Goal: Task Accomplishment & Management: Complete application form

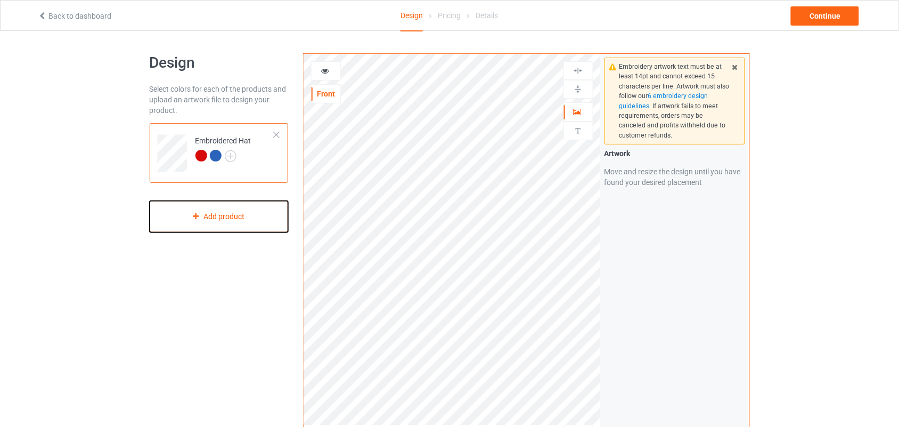
click at [226, 218] on div "Add product" at bounding box center [219, 216] width 139 height 31
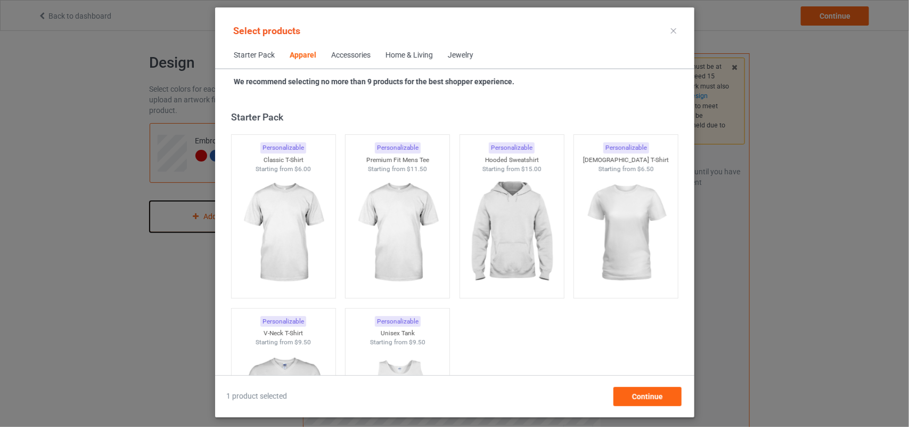
scroll to position [397, 0]
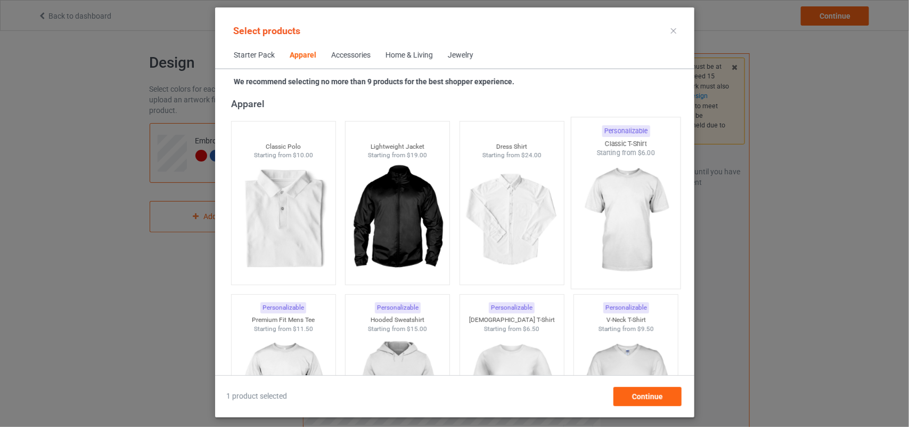
click at [638, 261] on img at bounding box center [626, 220] width 100 height 125
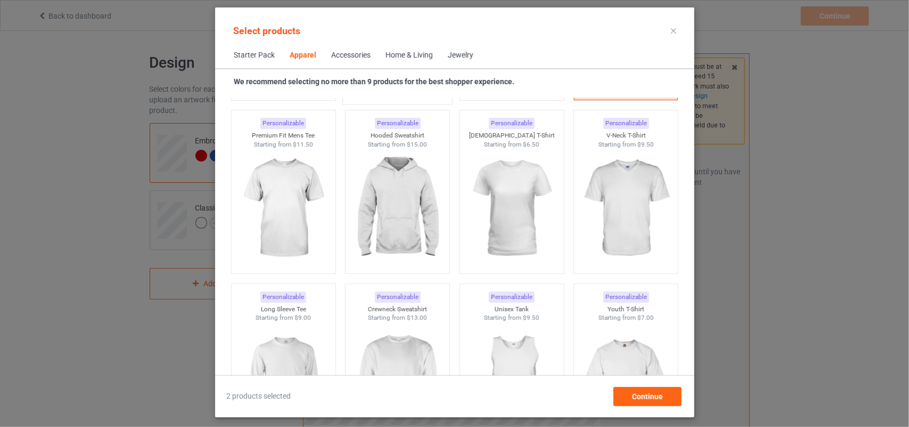
scroll to position [603, 0]
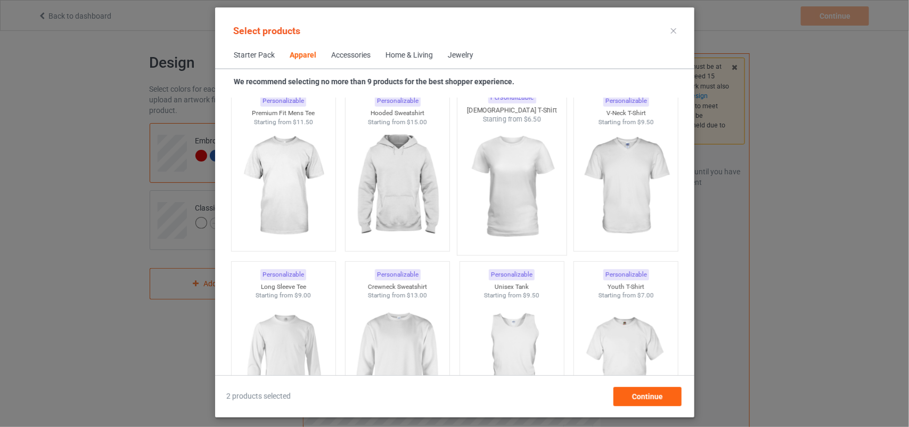
click at [494, 176] on img at bounding box center [512, 186] width 100 height 125
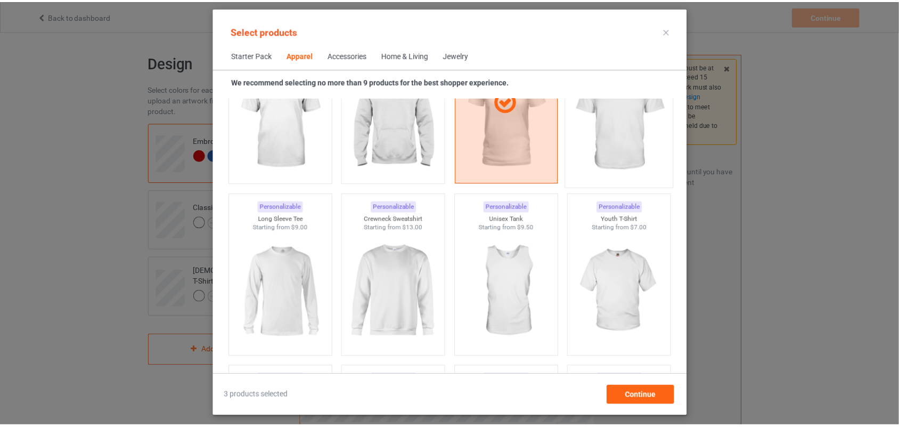
scroll to position [474, 0]
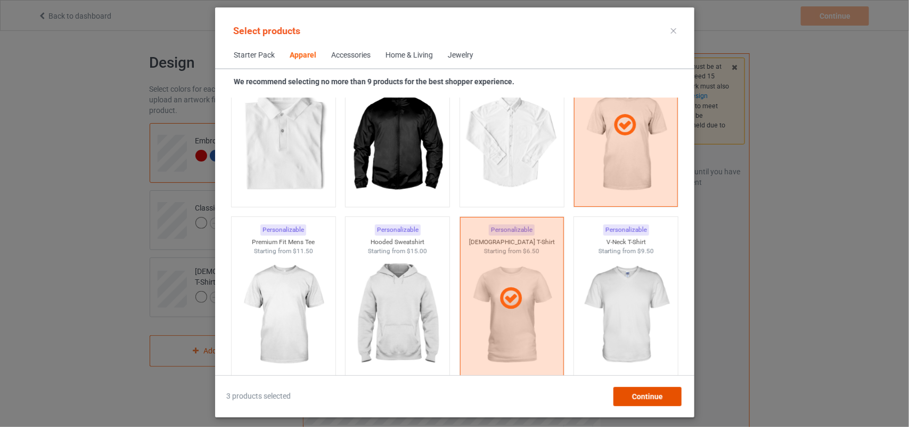
click at [663, 389] on div "Continue" at bounding box center [647, 396] width 68 height 19
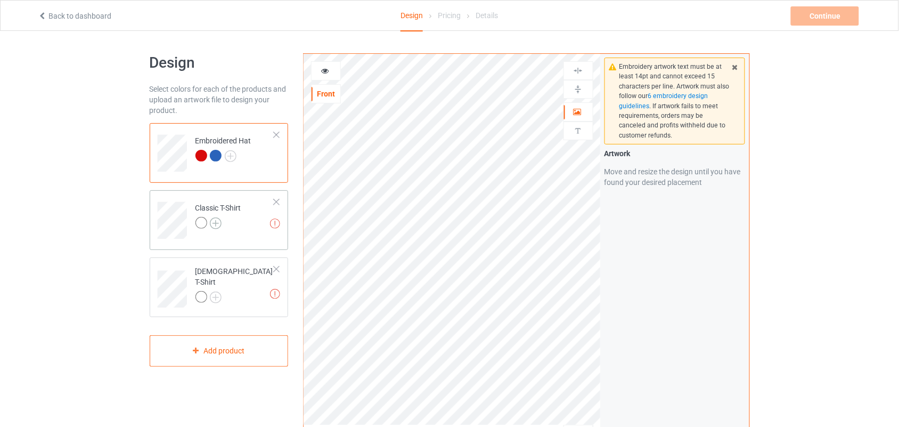
click at [217, 224] on img at bounding box center [216, 223] width 12 height 12
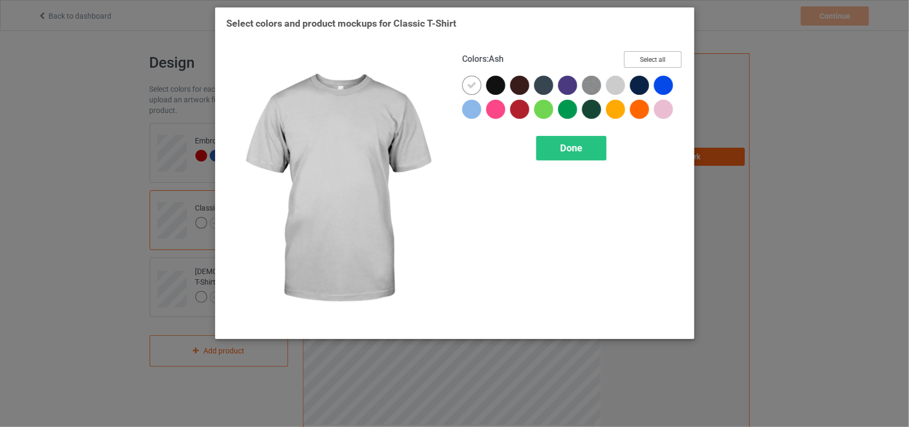
click at [653, 59] on button "Select all" at bounding box center [653, 59] width 58 height 17
click at [653, 59] on button "Reset to Default" at bounding box center [642, 59] width 77 height 17
click at [653, 57] on button "Select all" at bounding box center [653, 59] width 58 height 17
click at [653, 57] on button "Reset to Default" at bounding box center [642, 59] width 77 height 17
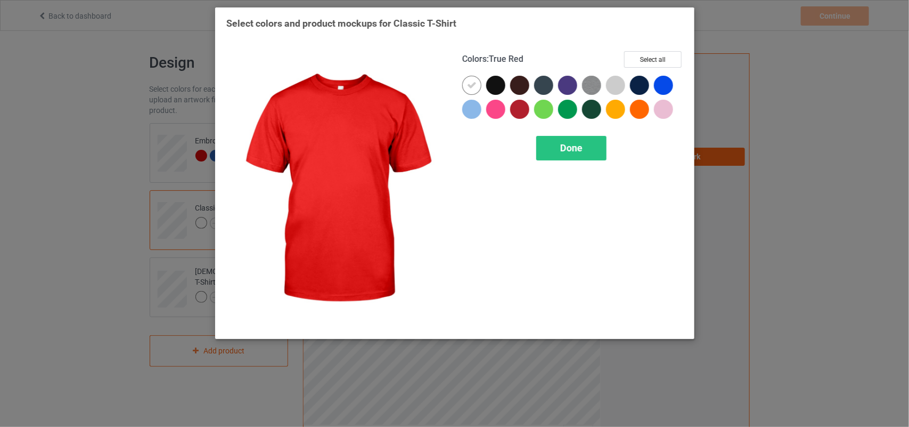
click at [517, 107] on div at bounding box center [519, 109] width 19 height 19
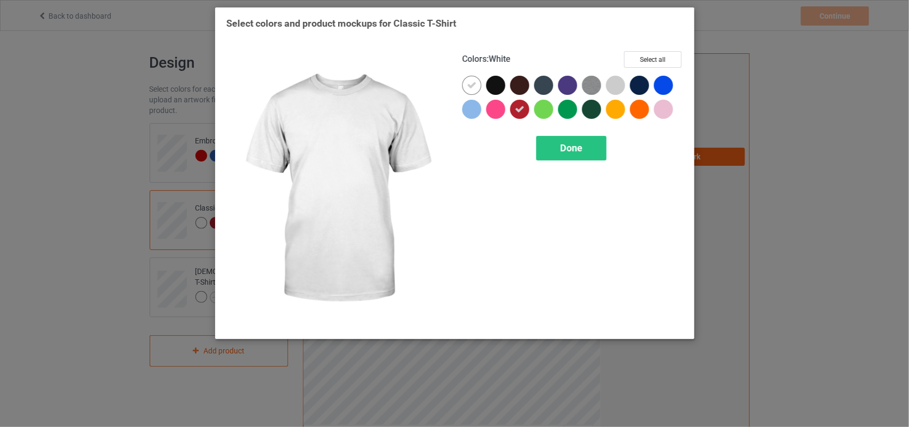
click at [473, 84] on icon at bounding box center [472, 85] width 10 height 10
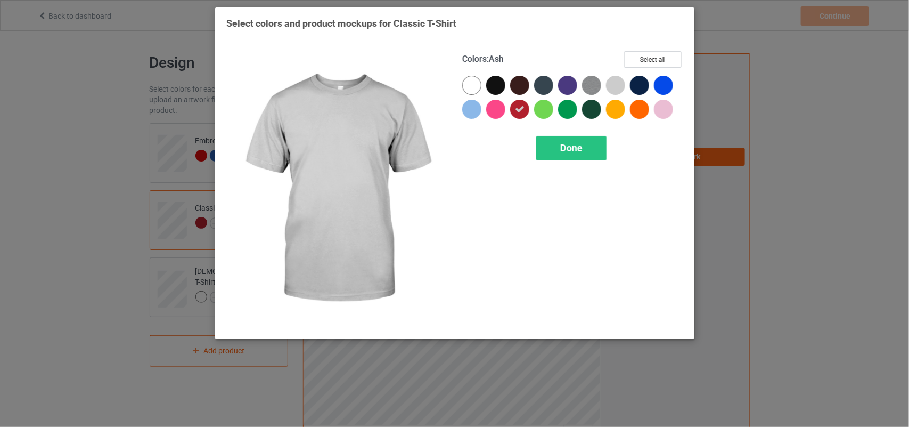
click at [669, 42] on div "Select colors and product mockups for Classic T-Shirt Colors : Ash Select all D…" at bounding box center [454, 175] width 457 height 317
click at [662, 48] on div "Colors : Ash Select all Done" at bounding box center [573, 189] width 236 height 291
click at [651, 55] on button "Select all" at bounding box center [653, 59] width 58 height 17
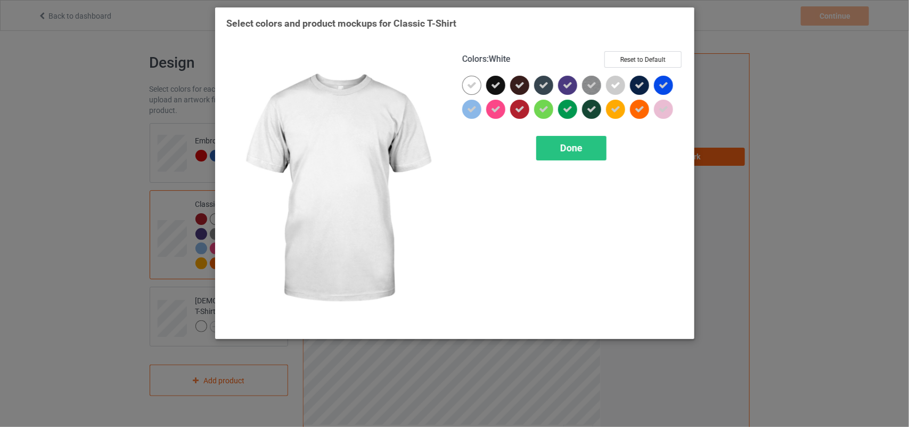
click at [476, 86] on icon at bounding box center [472, 85] width 10 height 10
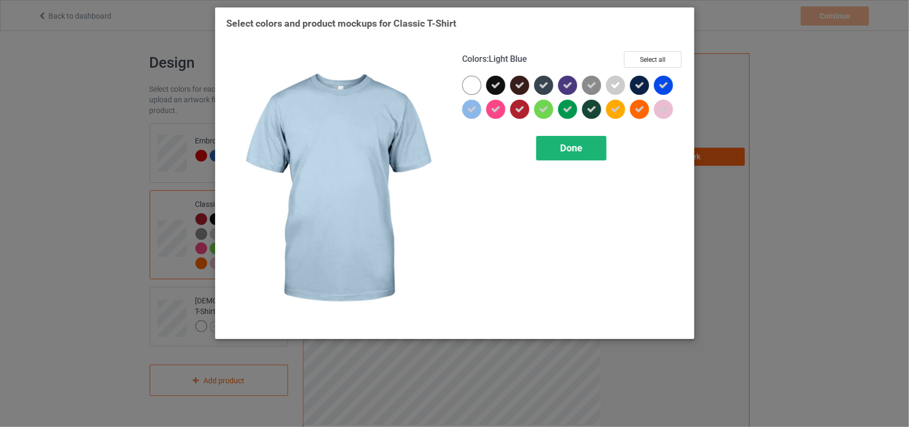
click at [570, 156] on div "Done" at bounding box center [571, 148] width 70 height 24
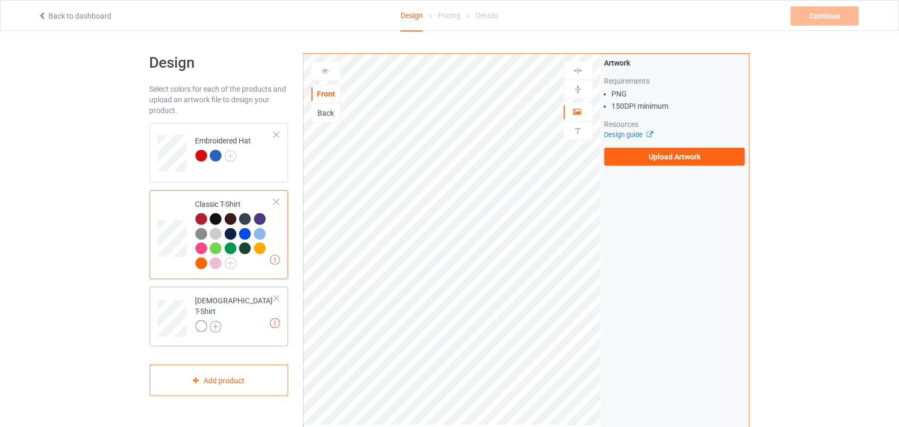
click at [213, 321] on img at bounding box center [216, 327] width 12 height 12
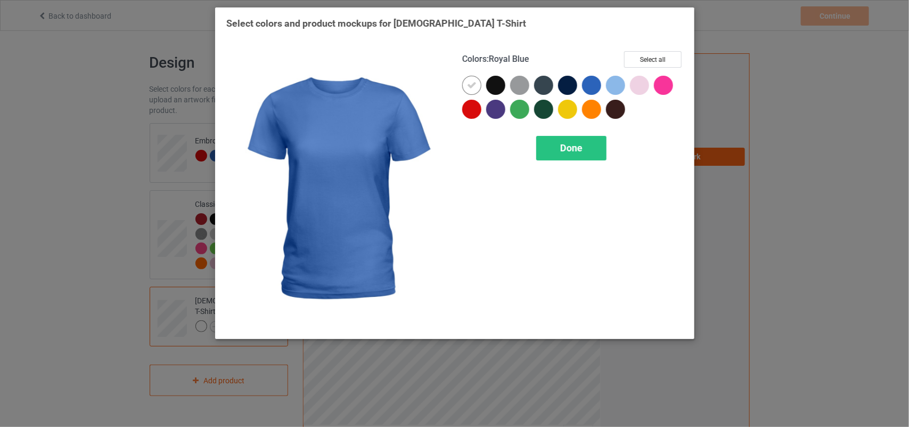
click at [674, 48] on div "Colors : Royal Blue Select all Done" at bounding box center [573, 189] width 236 height 291
click at [659, 54] on button "Select all" at bounding box center [653, 59] width 58 height 17
click at [659, 54] on button "Reset to Default" at bounding box center [642, 59] width 77 height 17
click at [659, 54] on button "Select all" at bounding box center [653, 59] width 58 height 17
click at [659, 54] on button "Reset to Default" at bounding box center [642, 59] width 77 height 17
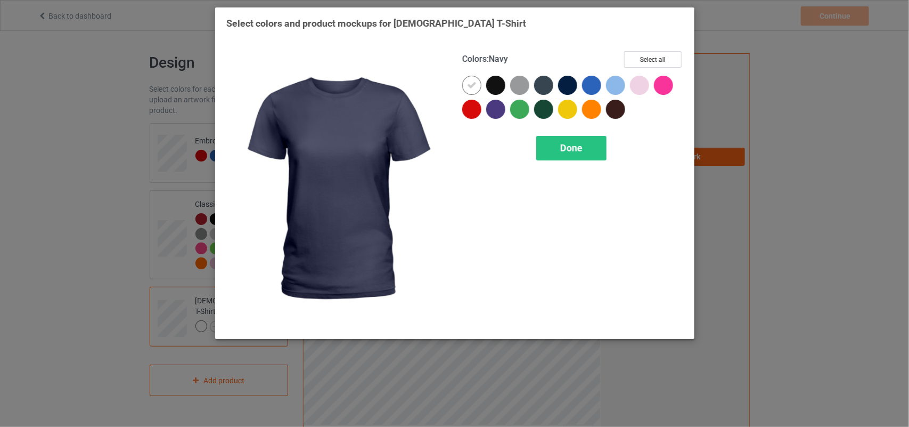
click at [467, 108] on div at bounding box center [471, 109] width 19 height 19
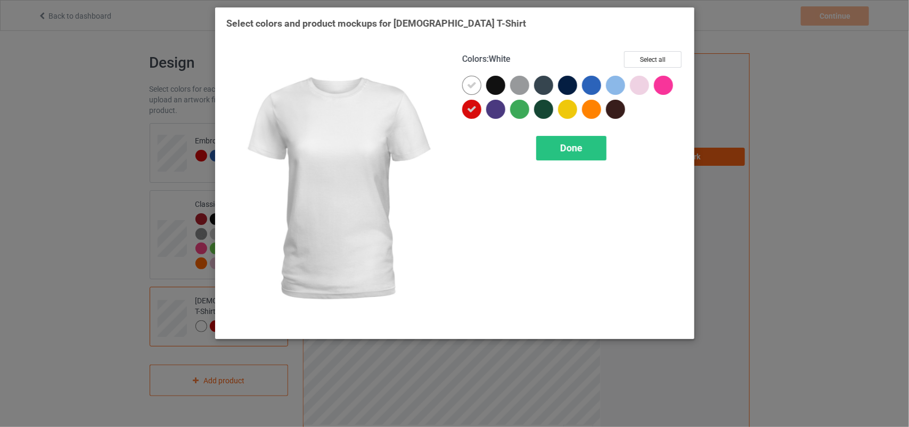
drag, startPoint x: 469, startPoint y: 84, endPoint x: 477, endPoint y: 83, distance: 8.5
click at [469, 83] on icon at bounding box center [472, 85] width 10 height 10
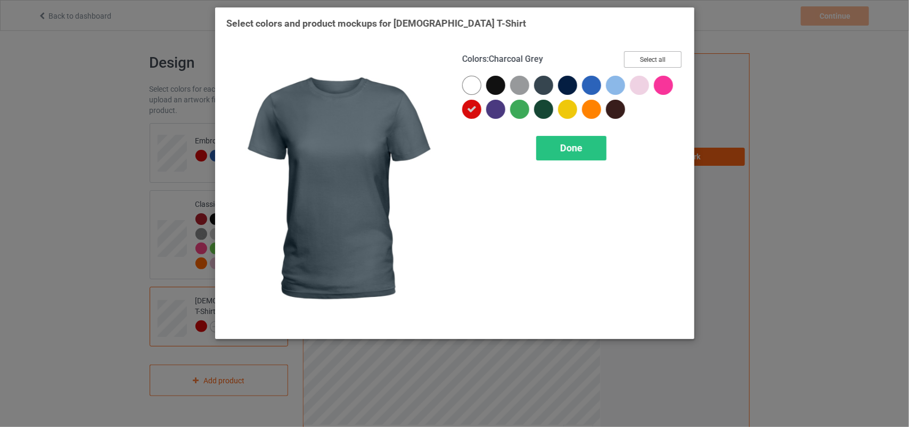
click at [634, 62] on button "Select all" at bounding box center [653, 59] width 58 height 17
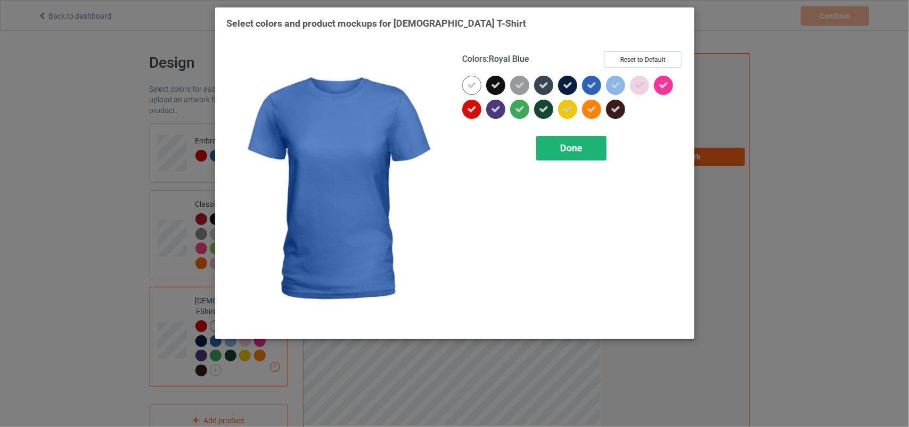
click at [562, 145] on span "Done" at bounding box center [571, 147] width 22 height 11
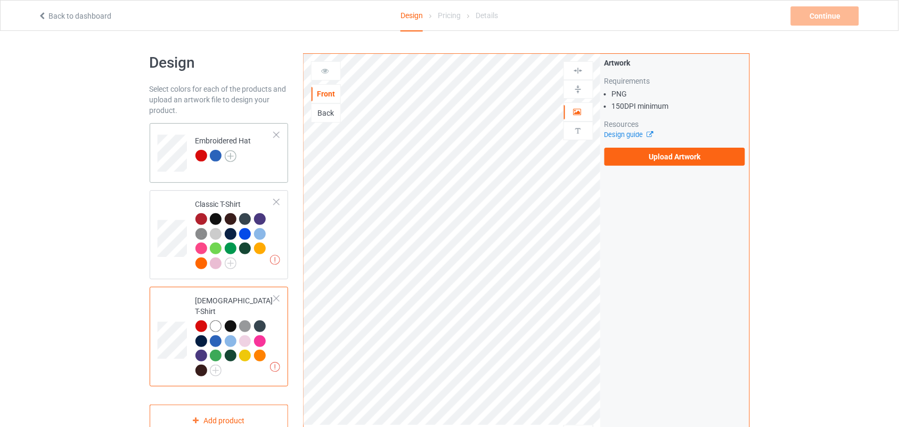
click at [233, 153] on img at bounding box center [231, 156] width 12 height 12
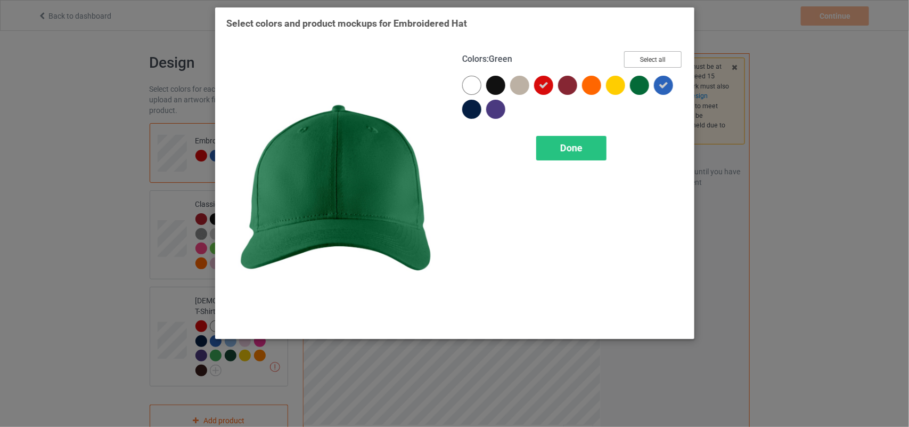
click at [658, 54] on button "Select all" at bounding box center [653, 59] width 58 height 17
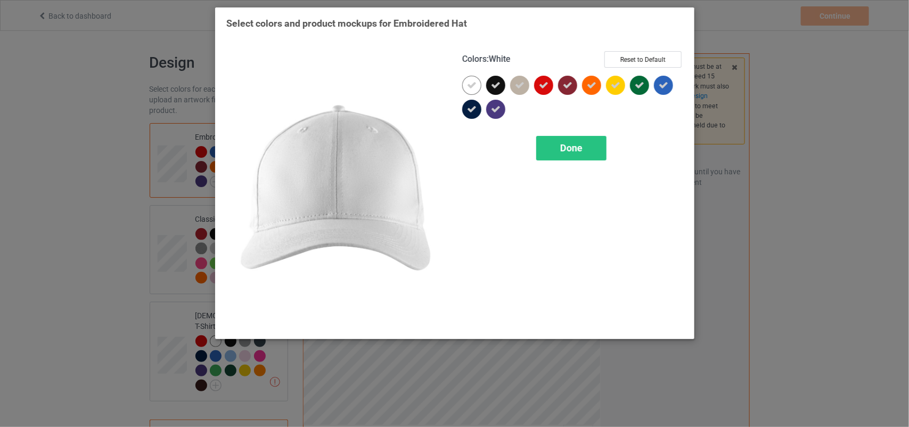
click at [465, 89] on div at bounding box center [471, 85] width 19 height 19
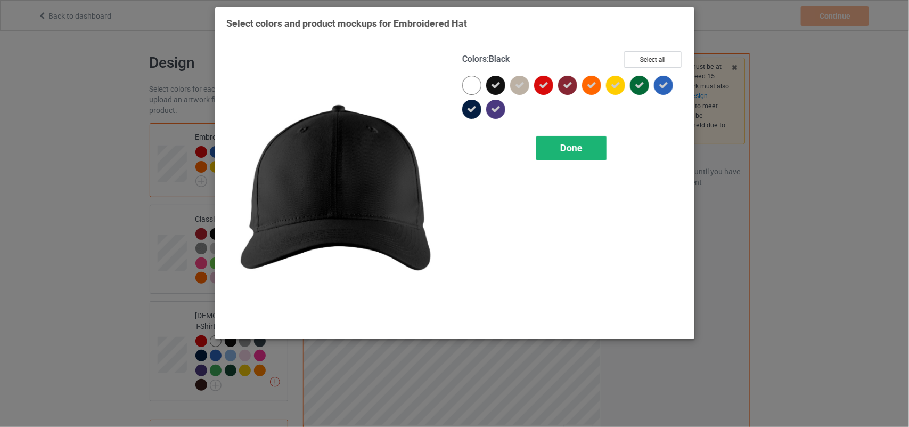
click at [558, 155] on div "Done" at bounding box center [571, 148] width 70 height 24
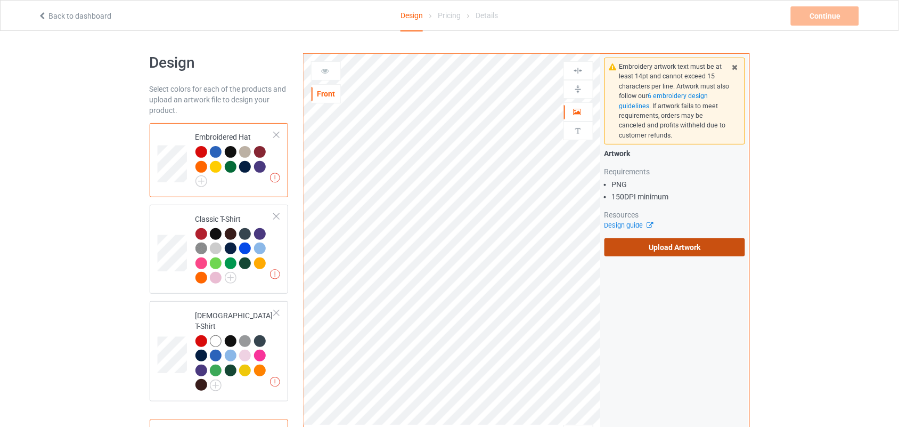
click at [662, 249] on label "Upload Artwork" at bounding box center [674, 247] width 141 height 18
click at [0, 0] on input "Upload Artwork" at bounding box center [0, 0] width 0 height 0
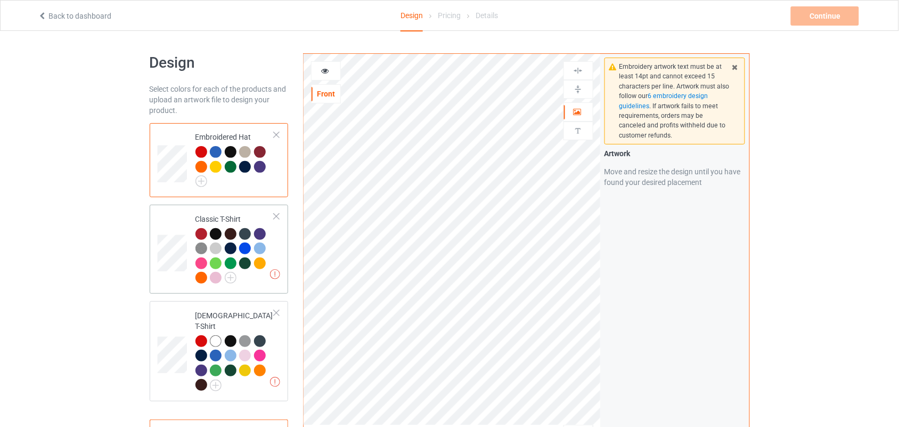
click at [203, 233] on div at bounding box center [201, 234] width 12 height 12
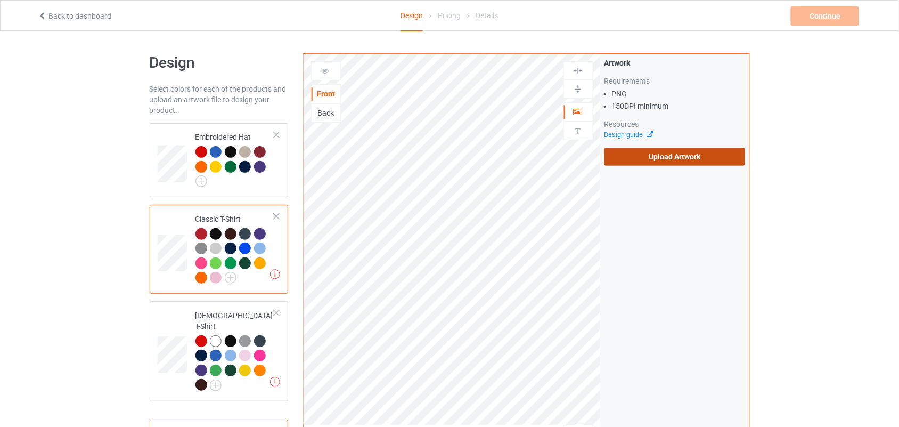
click at [684, 162] on label "Upload Artwork" at bounding box center [674, 157] width 141 height 18
click at [0, 0] on input "Upload Artwork" at bounding box center [0, 0] width 0 height 0
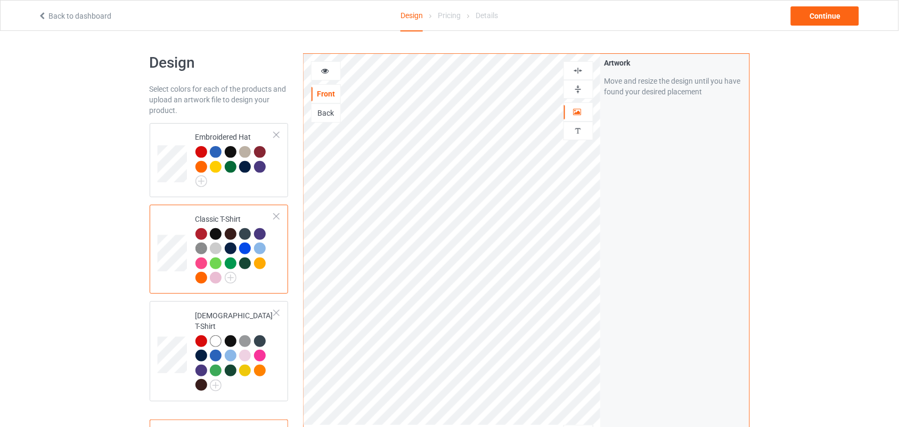
click at [313, 73] on div at bounding box center [326, 70] width 29 height 11
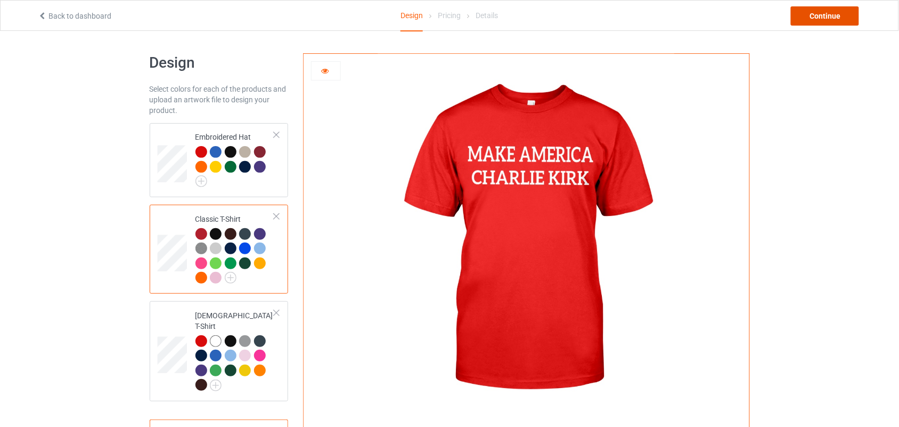
click at [822, 12] on div "Continue" at bounding box center [825, 15] width 68 height 19
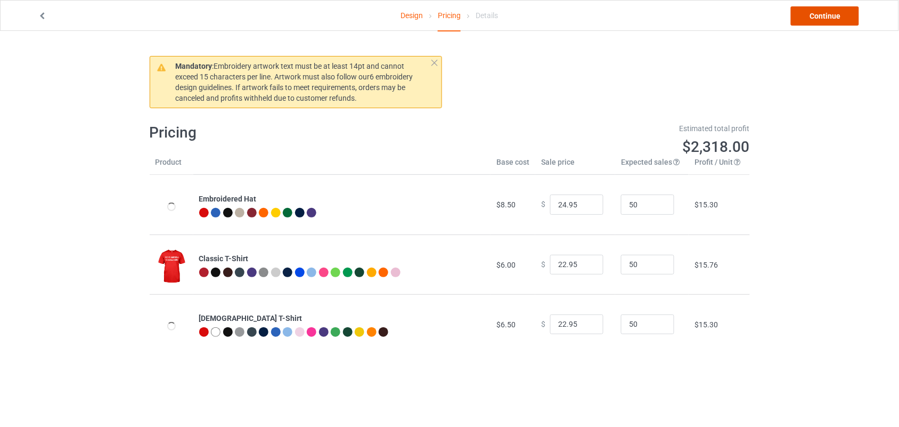
click at [822, 12] on link "Continue" at bounding box center [825, 15] width 68 height 19
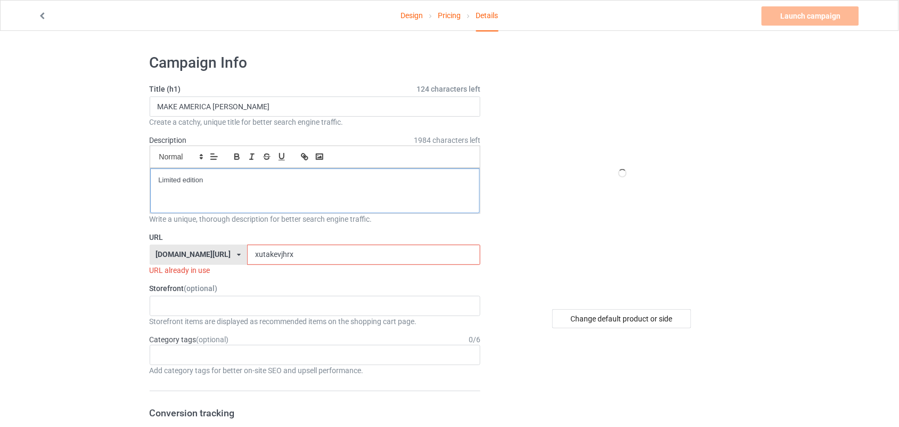
click at [265, 201] on div "Limited edition" at bounding box center [315, 190] width 330 height 45
click at [264, 261] on input "xutakevjhrx" at bounding box center [363, 254] width 233 height 20
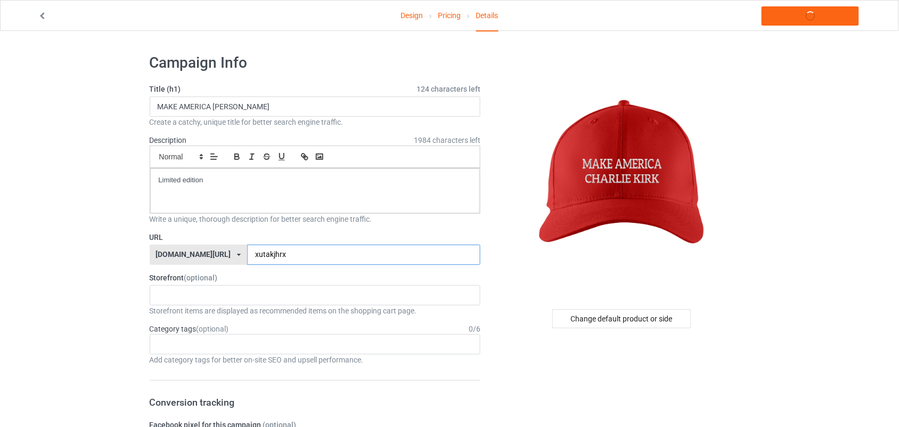
type input "xutakjhrx"
click at [210, 184] on p "Limited edition" at bounding box center [315, 180] width 313 height 10
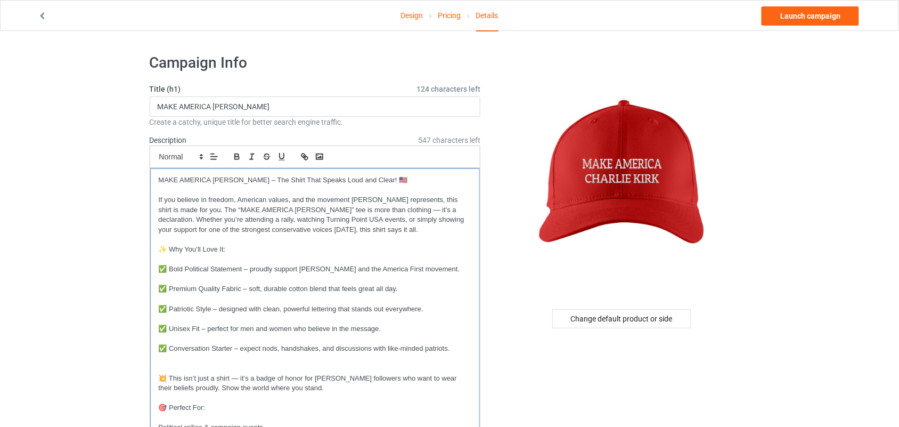
click at [408, 184] on p "MAKE AMERICA [PERSON_NAME] – The Shirt That Speaks Loud and Clear! 🇺🇸" at bounding box center [315, 180] width 313 height 10
click at [365, 181] on p "MAKE AMERICA [PERSON_NAME] – The Shirt That Speaks Loud and Clear!" at bounding box center [315, 180] width 313 height 10
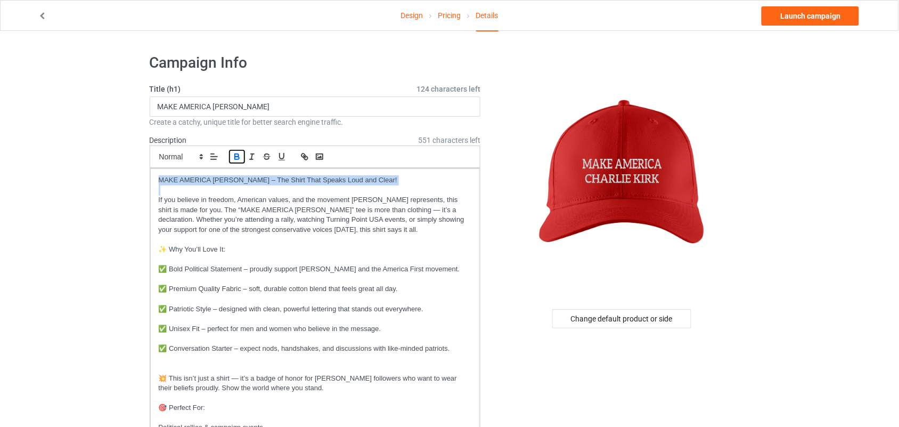
click at [235, 154] on icon "button" at bounding box center [237, 155] width 4 height 3
click at [422, 190] on p at bounding box center [315, 190] width 313 height 10
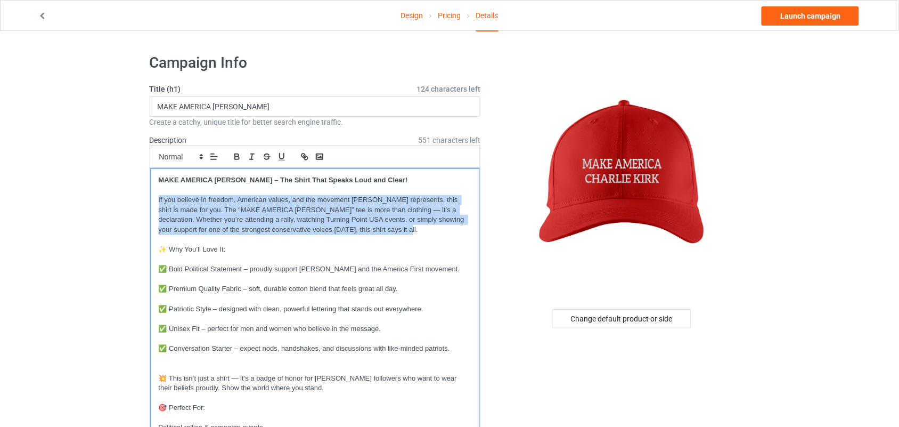
drag, startPoint x: 384, startPoint y: 232, endPoint x: 150, endPoint y: 201, distance: 235.9
click at [150, 201] on div "MAKE AMERICA [PERSON_NAME] – The Shirt That Speaks Loud and Clear! If you belie…" at bounding box center [315, 372] width 330 height 409
click at [251, 155] on line "button" at bounding box center [251, 156] width 1 height 5
click at [236, 159] on icon "button" at bounding box center [237, 158] width 4 height 3
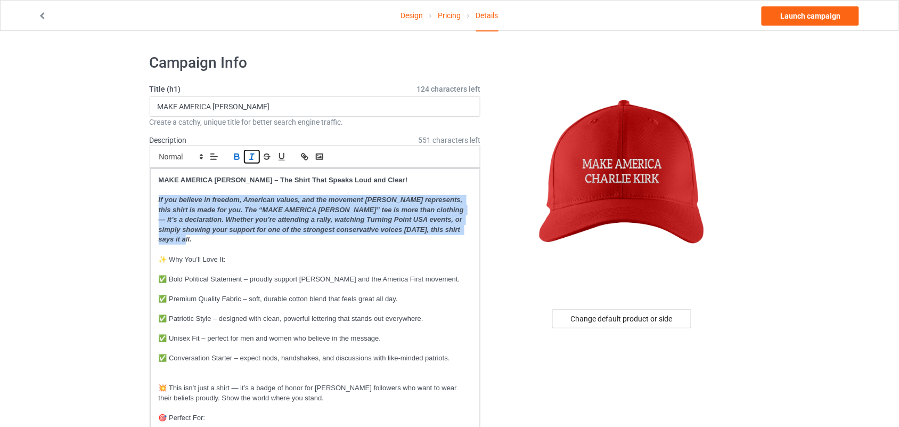
click at [248, 159] on icon "button" at bounding box center [252, 157] width 10 height 10
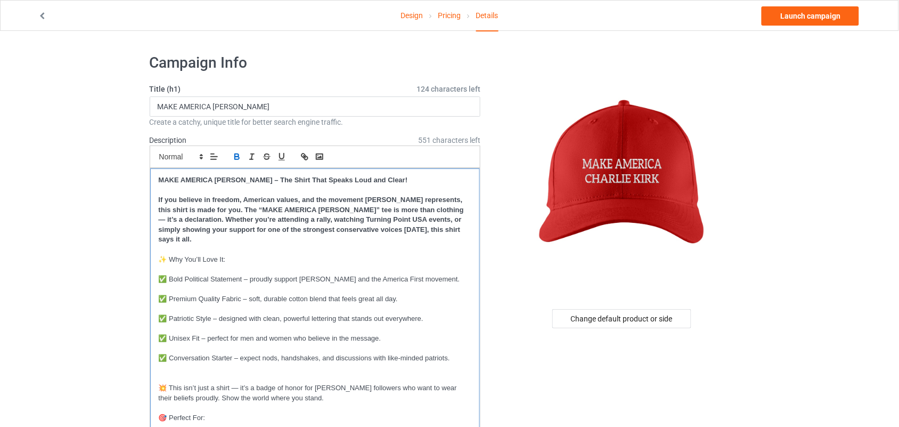
click at [288, 264] on p at bounding box center [315, 269] width 313 height 10
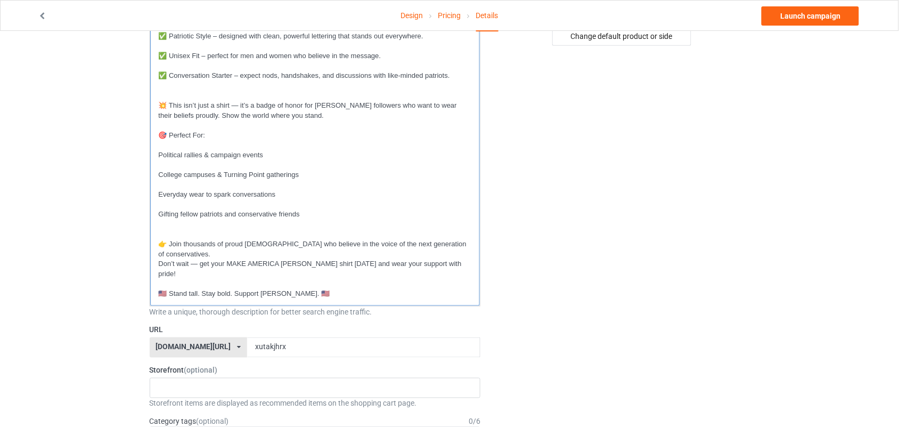
scroll to position [288, 0]
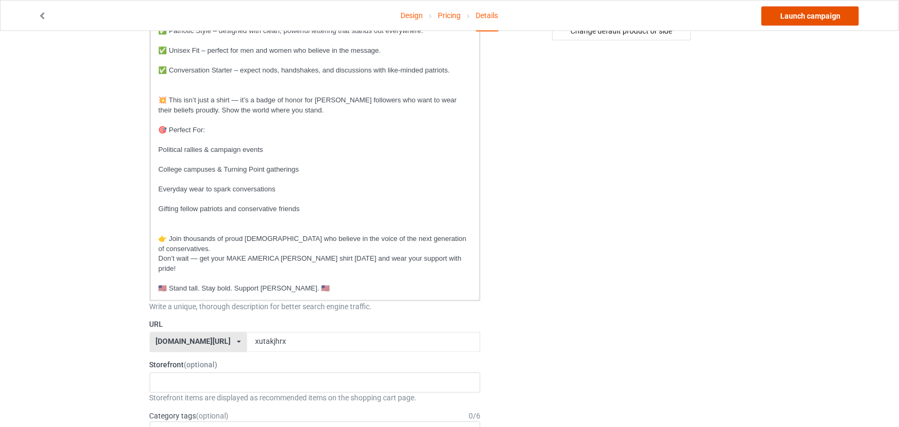
click at [792, 10] on link "Launch campaign" at bounding box center [809, 15] width 97 height 19
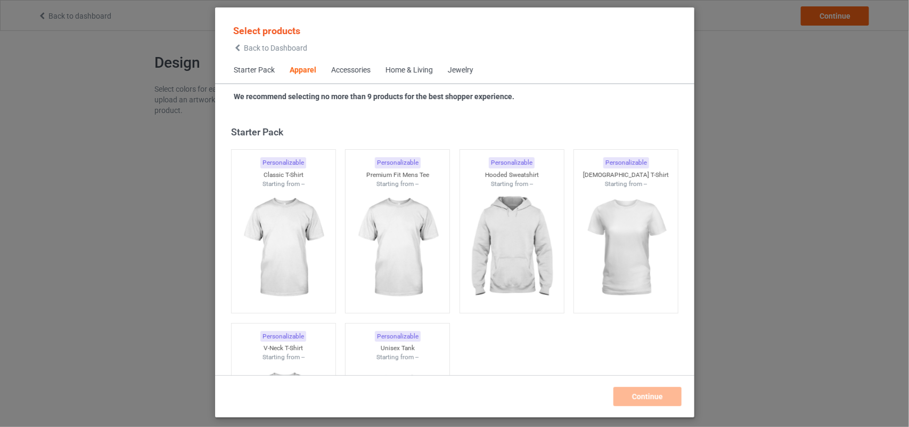
scroll to position [397, 0]
